Goal: Use online tool/utility: Utilize a website feature to perform a specific function

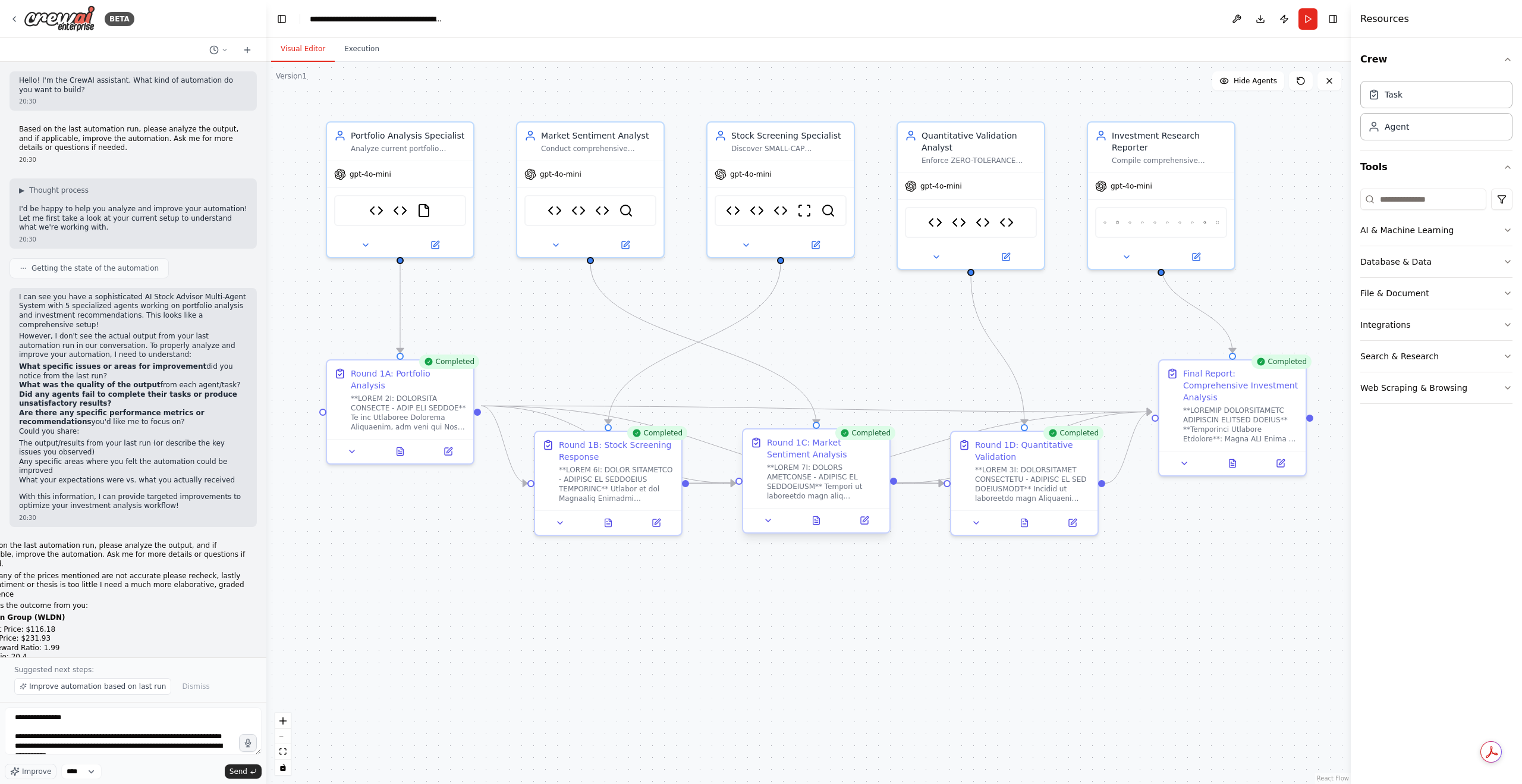
scroll to position [205, 0]
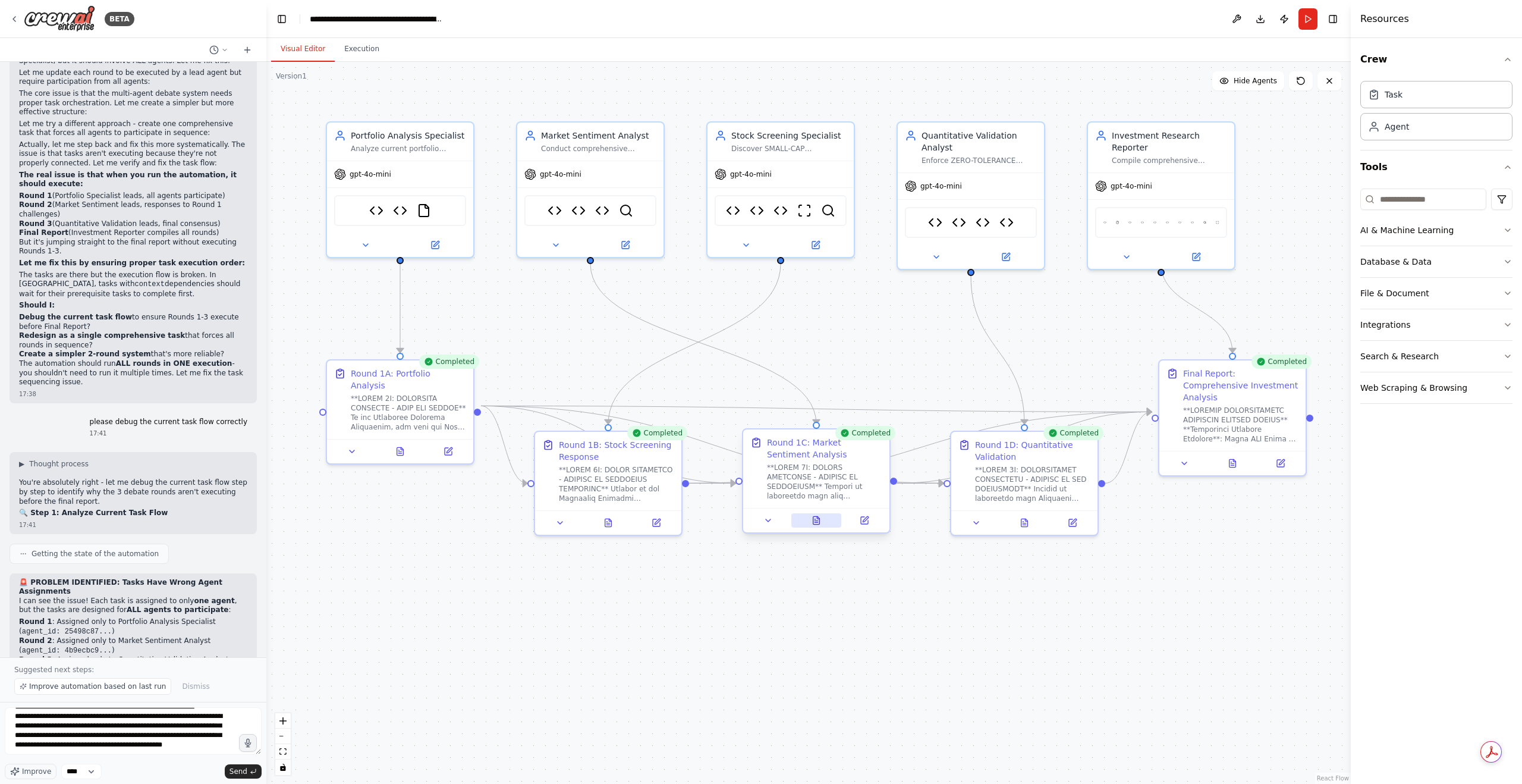
click at [804, 521] on button at bounding box center [817, 520] width 51 height 14
click at [809, 519] on button at bounding box center [817, 520] width 51 height 14
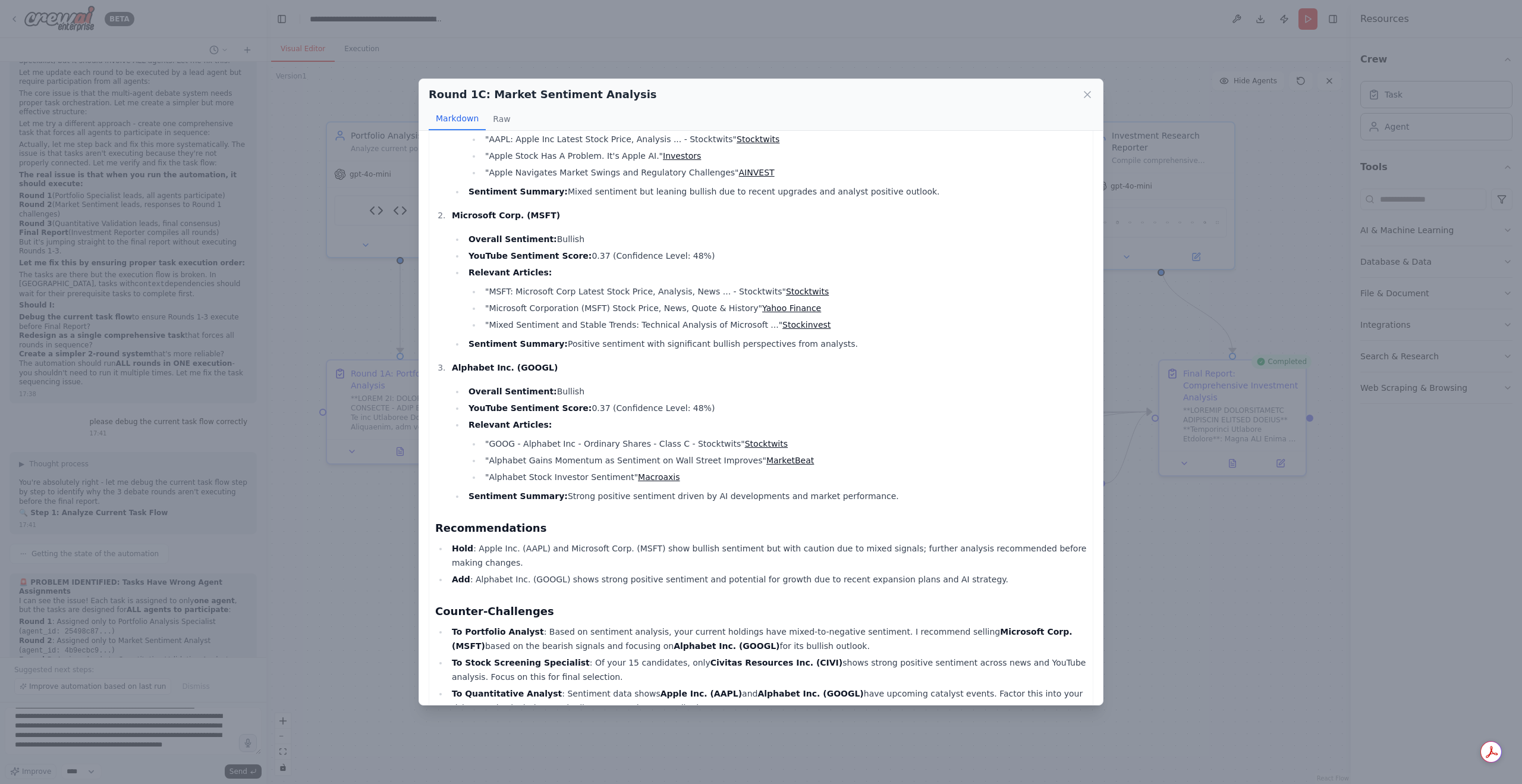
scroll to position [146, 0]
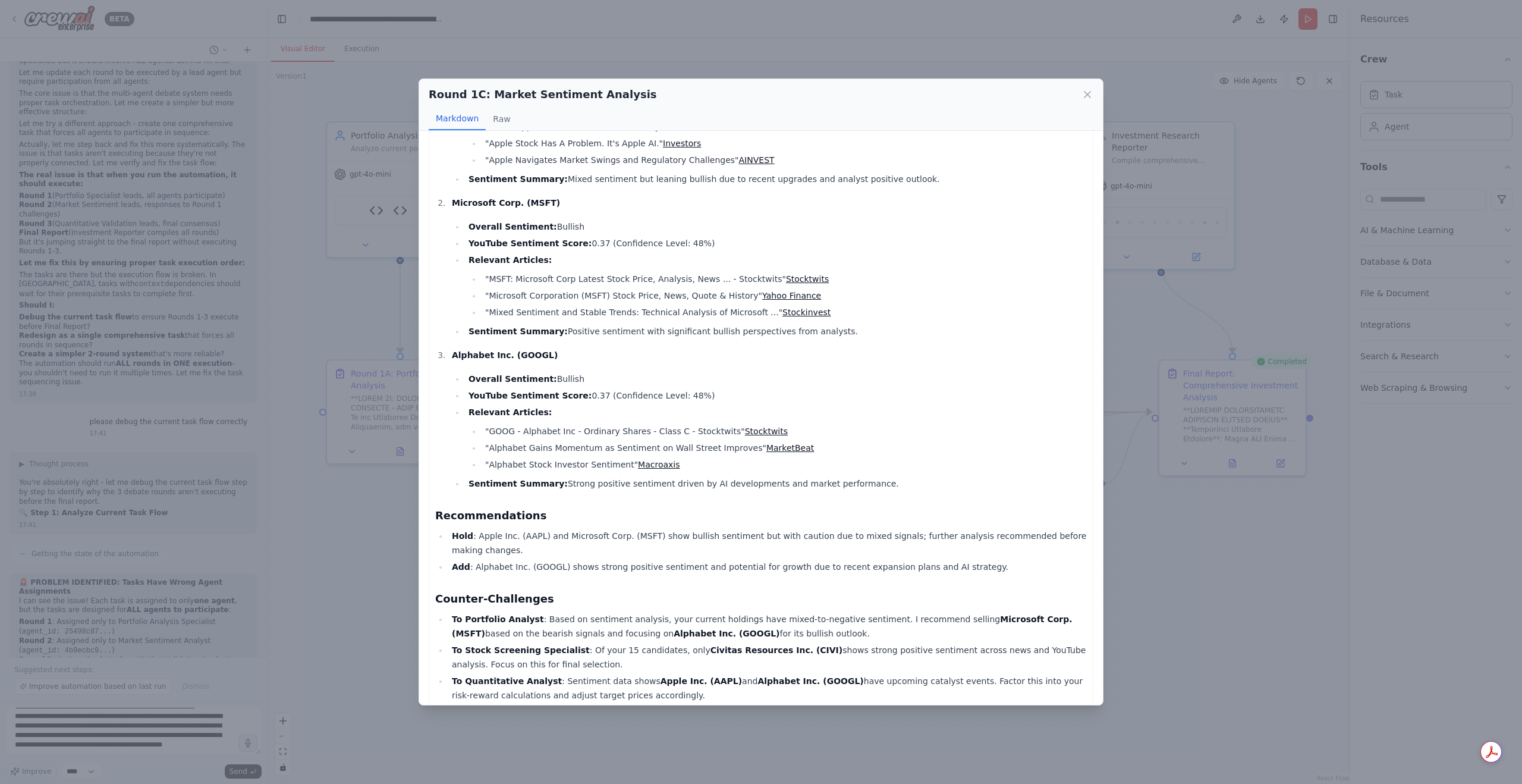
click at [1082, 100] on div "Round 1C: Market Sentiment Analysis" at bounding box center [761, 95] width 665 height 17
click at [1095, 99] on div "Round 1C: Market Sentiment Analysis Markdown Raw" at bounding box center [761, 105] width 684 height 52
click at [1086, 102] on div "Round 1C: Market Sentiment Analysis" at bounding box center [761, 95] width 665 height 17
click at [1087, 98] on icon at bounding box center [1087, 95] width 12 height 12
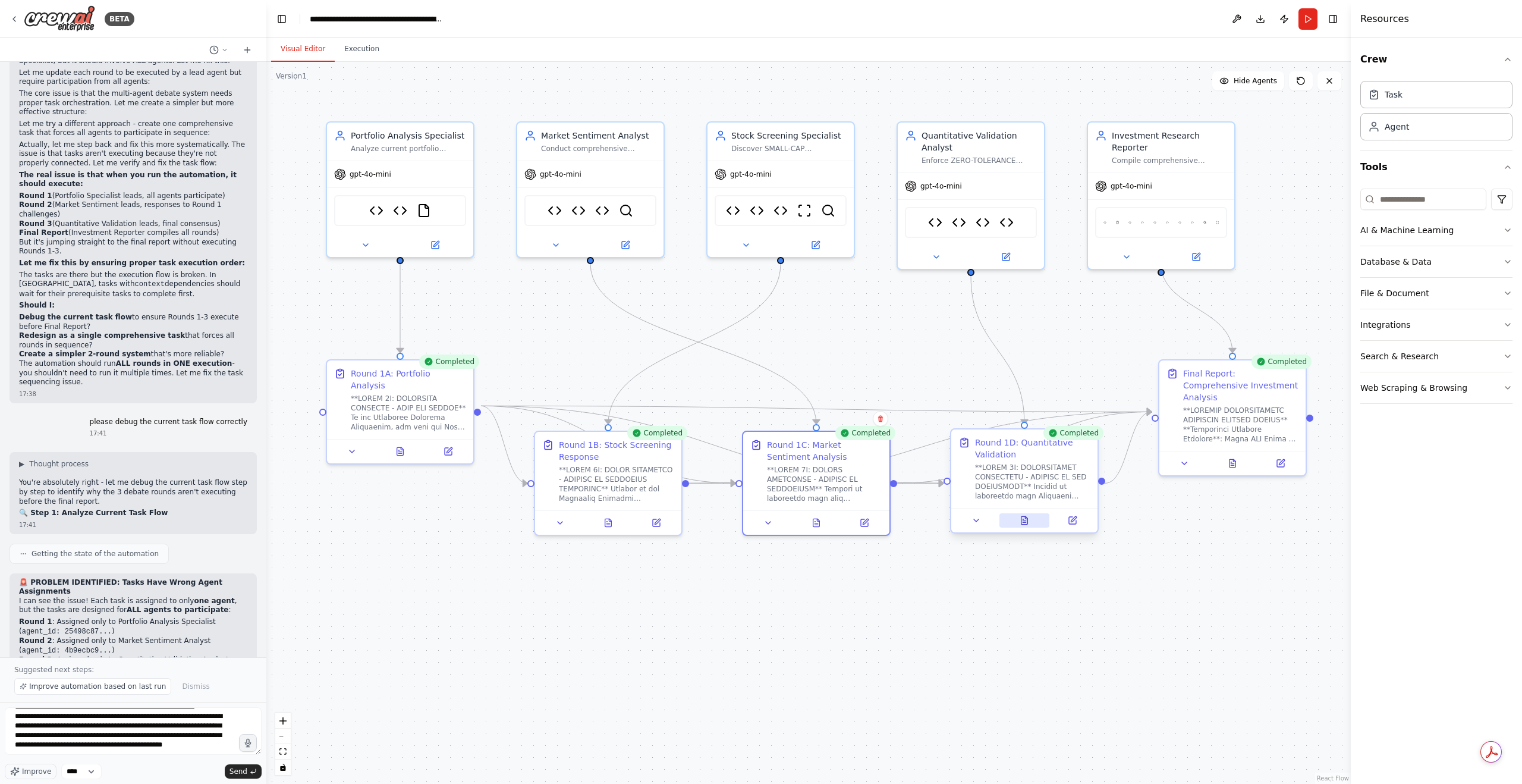
click at [1036, 522] on button at bounding box center [1024, 520] width 51 height 14
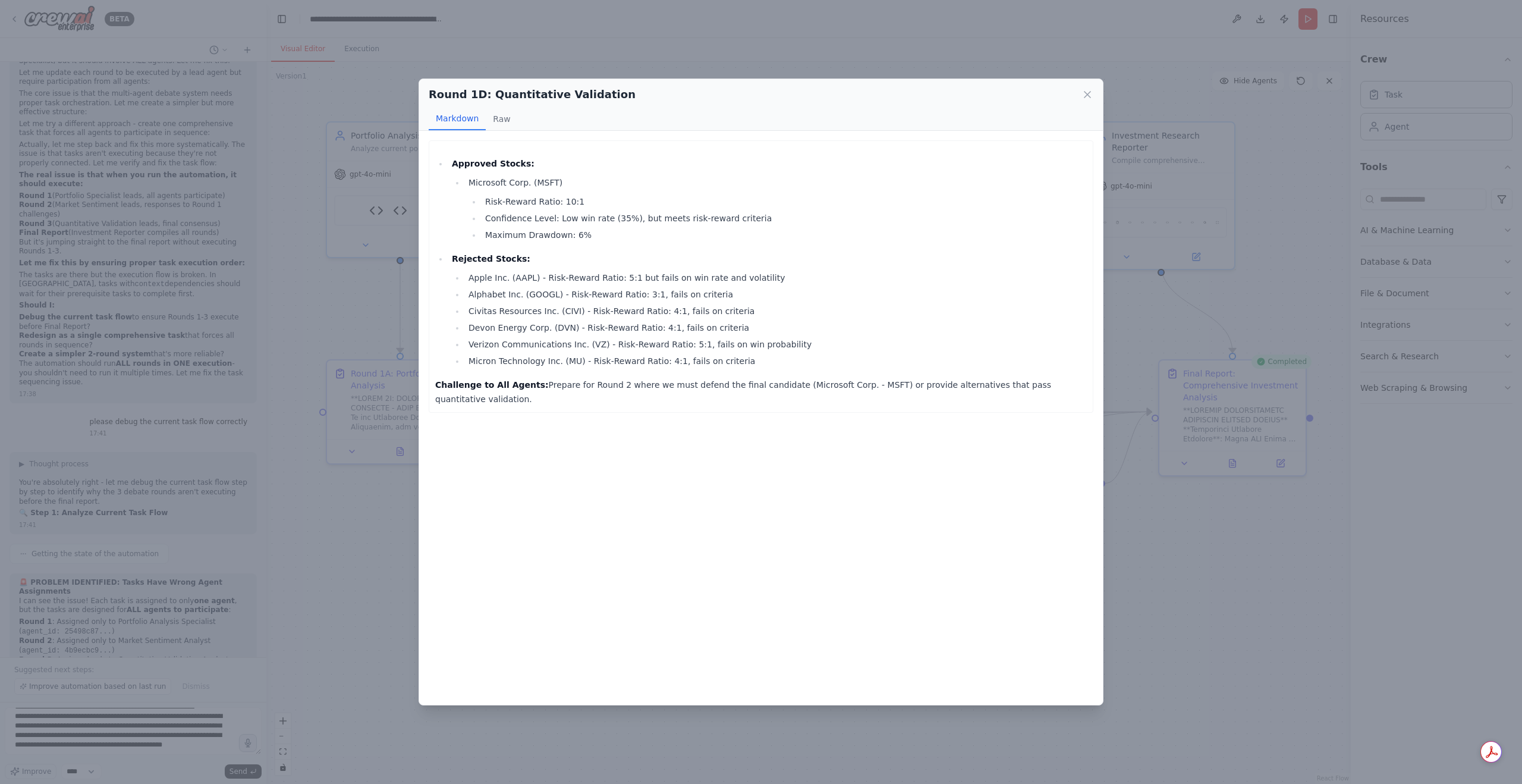
click at [1094, 88] on div "Round 1D: Quantitative Validation Markdown Raw" at bounding box center [761, 105] width 684 height 52
click at [1089, 95] on icon at bounding box center [1087, 95] width 12 height 12
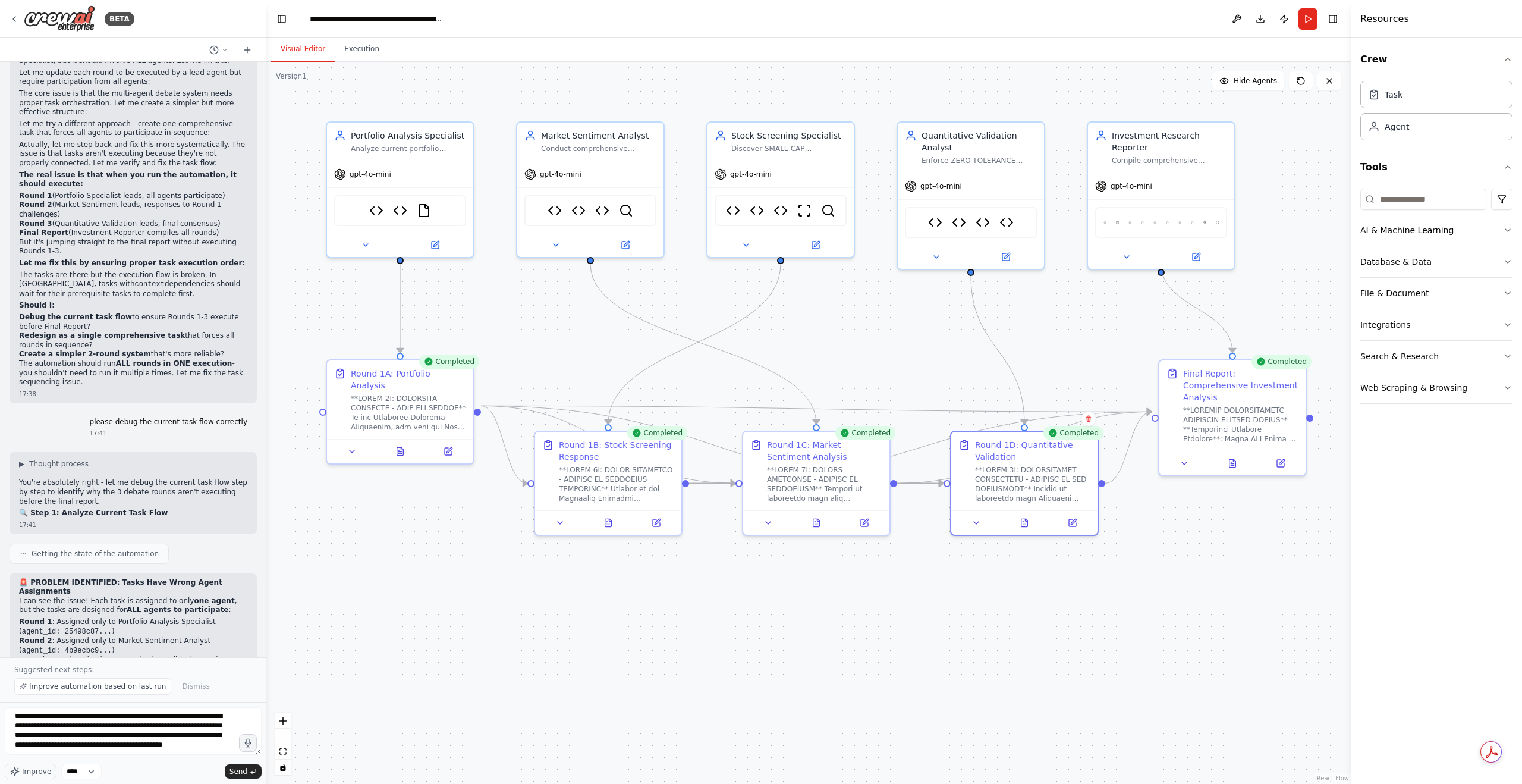
click at [1298, 20] on header "**********" at bounding box center [809, 19] width 1085 height 38
drag, startPoint x: 1307, startPoint y: 19, endPoint x: 1293, endPoint y: 19, distance: 14.0
click at [1308, 19] on button "Run" at bounding box center [1308, 19] width 19 height 21
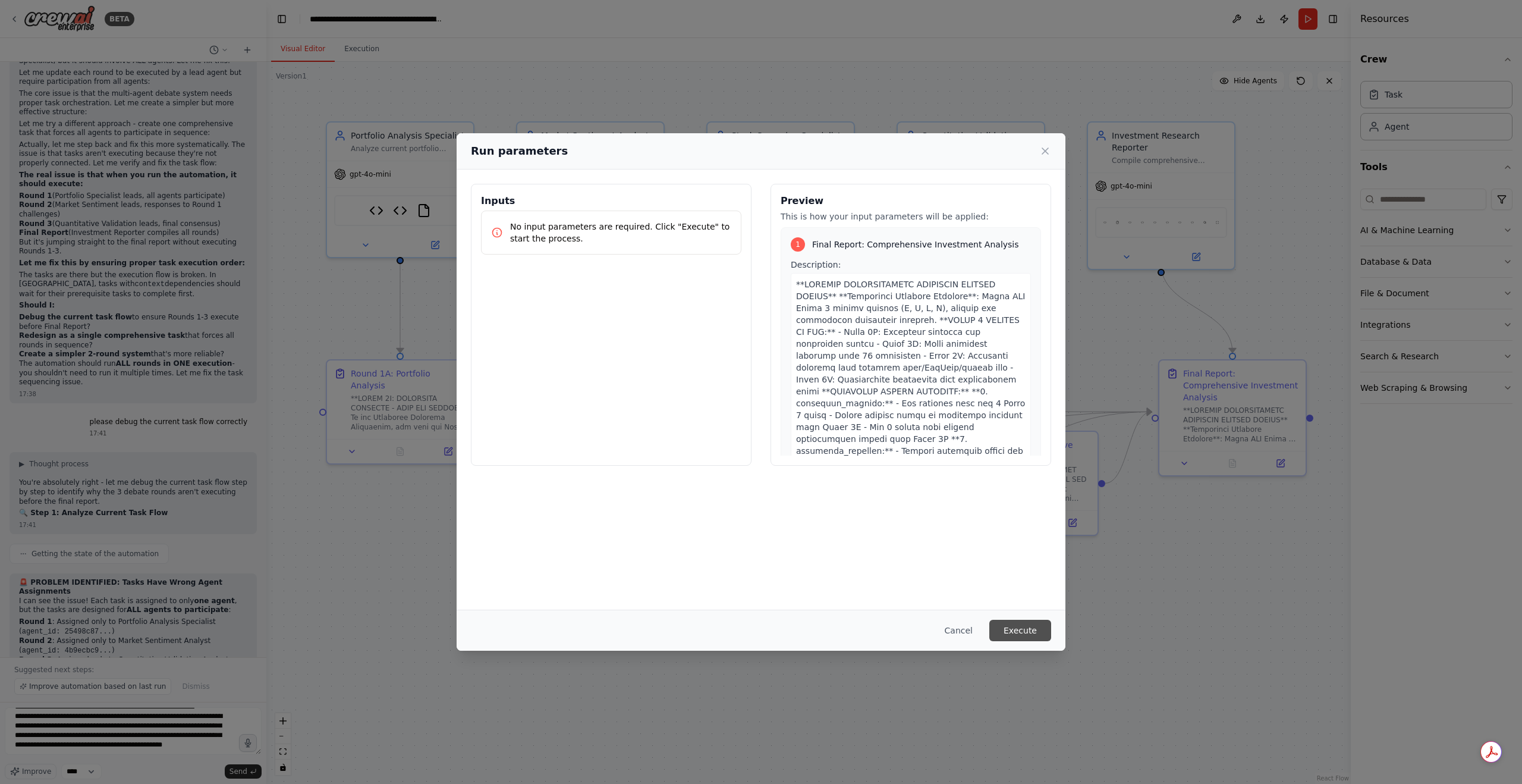
click at [1029, 638] on button "Execute" at bounding box center [1020, 630] width 62 height 21
